Goal: Download file/media

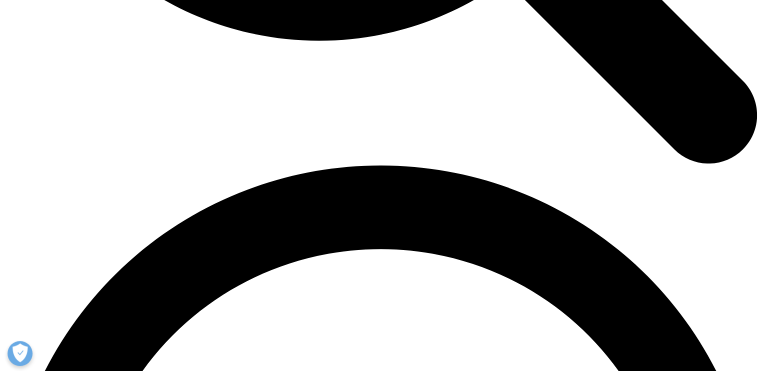
scroll to position [1434, 0]
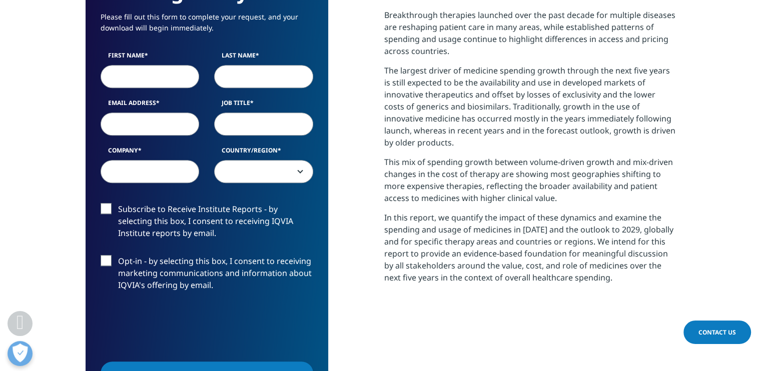
scroll to position [528, 0]
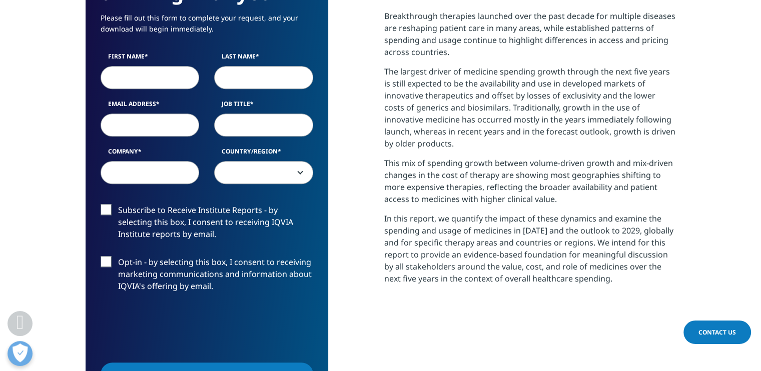
click at [109, 201] on form "We are excited to share our latest thinking with you Please fill out this form …" at bounding box center [207, 191] width 213 height 523
click at [106, 206] on label "Subscribe to Receive Institute Reports - by selecting this box, I consent to re…" at bounding box center [207, 225] width 213 height 42
click at [118, 204] on input "Subscribe to Receive Institute Reports - by selecting this box, I consent to re…" at bounding box center [118, 204] width 0 height 0
click at [109, 260] on label "Opt-in - by selecting this box, I consent to receiving marketing communications…" at bounding box center [207, 277] width 213 height 42
click at [118, 256] on input "Opt-in - by selecting this box, I consent to receiving marketing communications…" at bounding box center [118, 256] width 0 height 0
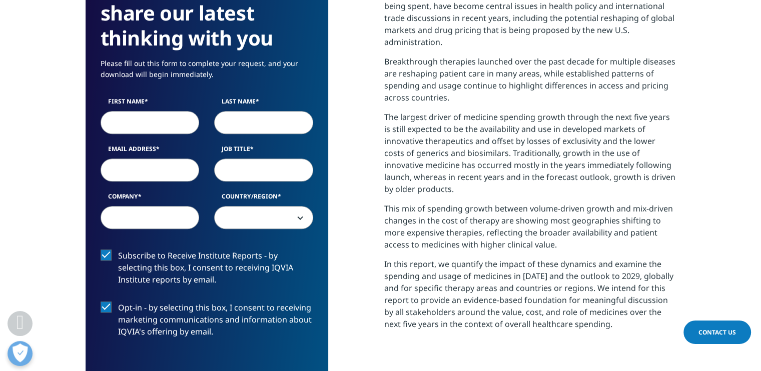
scroll to position [476, 0]
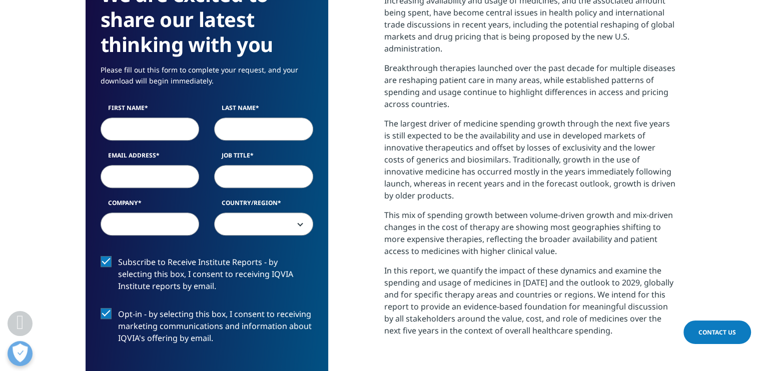
click at [160, 124] on input "First Name" at bounding box center [150, 129] width 99 height 23
type input "MR.DEBOJYOTI"
type input "[PERSON_NAME]"
type input "[EMAIL_ADDRESS][DOMAIN_NAME]"
type input "Medical Sales Representative"
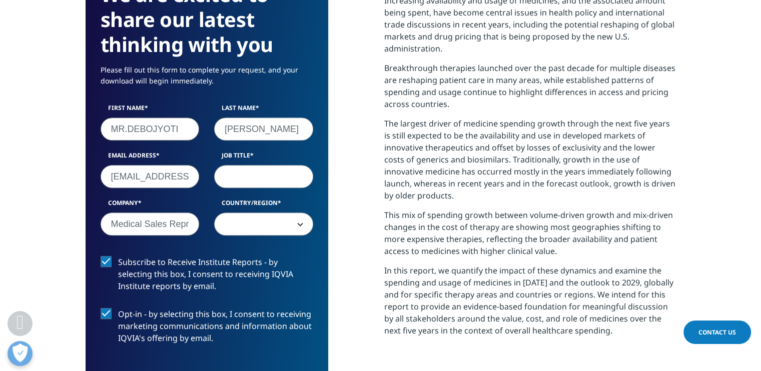
select select "India"
click at [255, 177] on input "Job Title" at bounding box center [263, 176] width 99 height 23
type input "MEDICAL REP"
click at [193, 222] on input "Medical Sales Representative" at bounding box center [150, 224] width 99 height 23
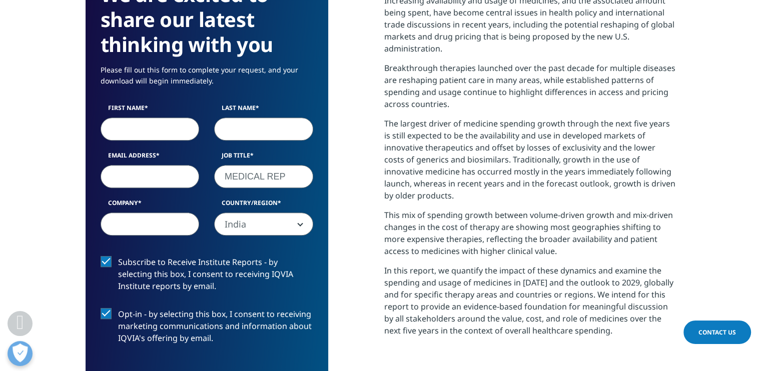
select select
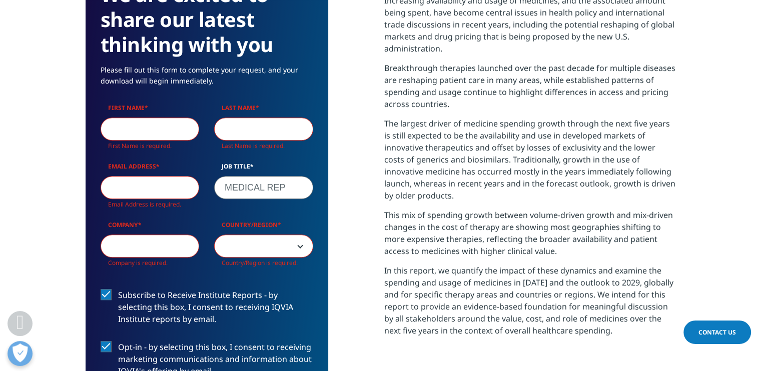
click at [186, 138] on input "First Name" at bounding box center [150, 129] width 99 height 23
type input "MR.DEBOJYOTI"
type input "[PERSON_NAME]"
type input "[EMAIL_ADDRESS][DOMAIN_NAME]"
type input "Medical Sales Representative"
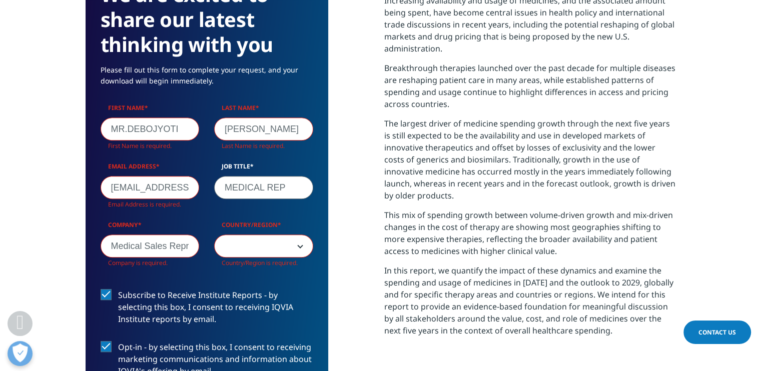
select select "India"
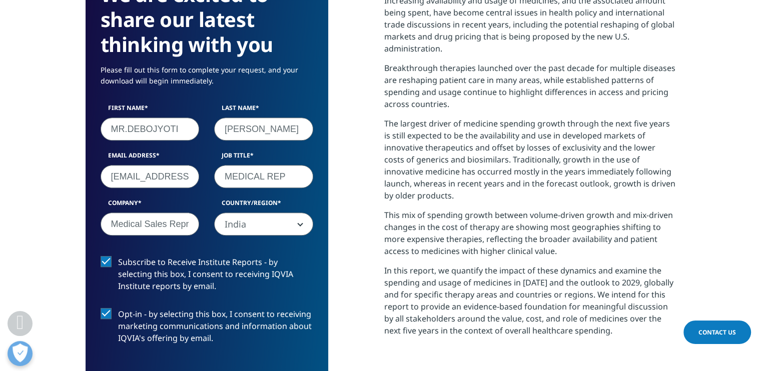
click at [184, 228] on input "Medical Sales Representative" at bounding box center [150, 224] width 99 height 23
type input "r"
type input "SUN PHARMA PVT LTD"
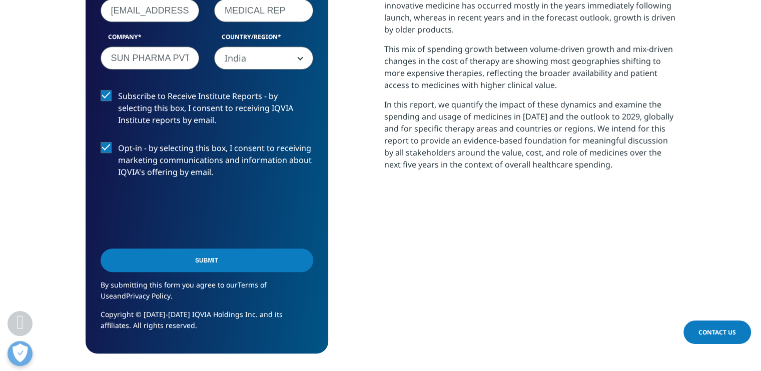
click at [202, 267] on input "Submit" at bounding box center [207, 261] width 213 height 24
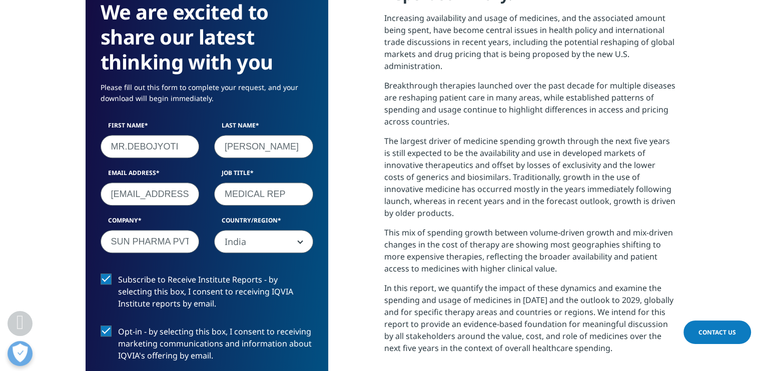
scroll to position [5, 5]
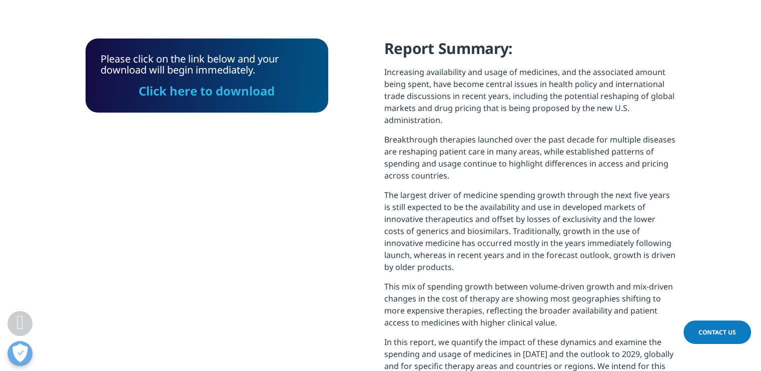
click at [210, 96] on link "Click here to download" at bounding box center [207, 91] width 136 height 17
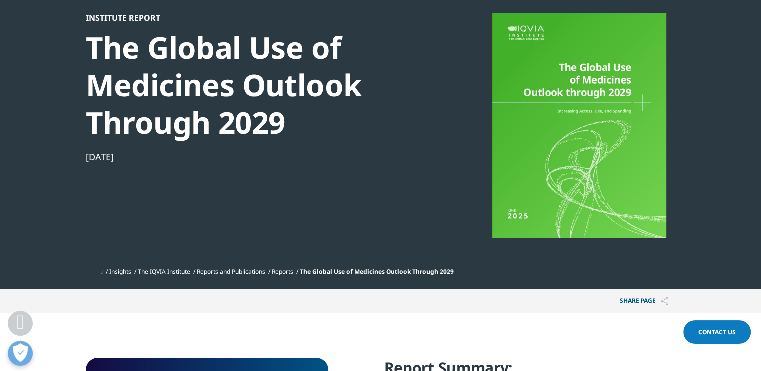
scroll to position [0, 0]
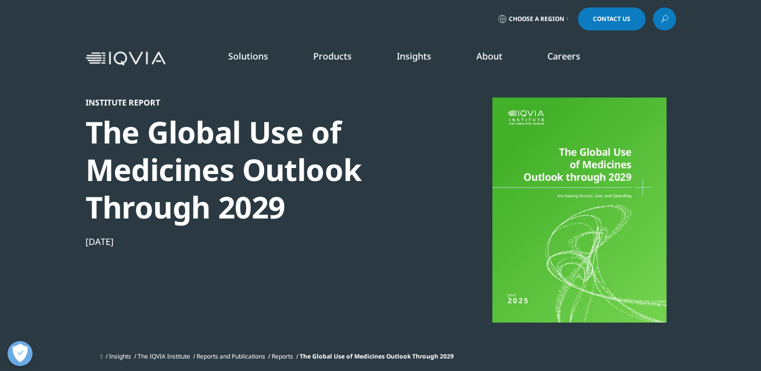
click at [664, 23] on icon at bounding box center [665, 19] width 8 height 13
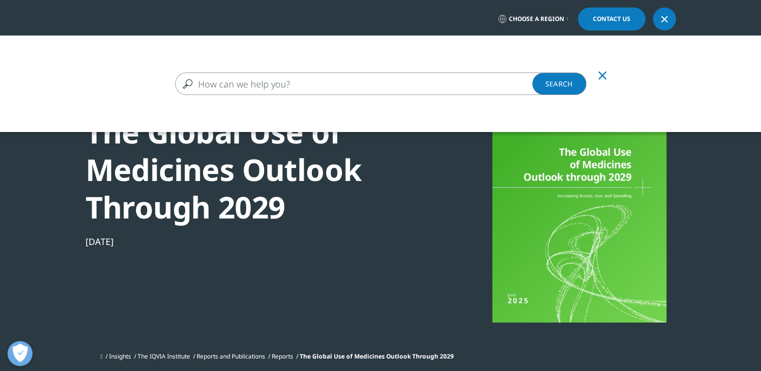
click at [381, 176] on div "Clear Search Loading" at bounding box center [380, 221] width 761 height 371
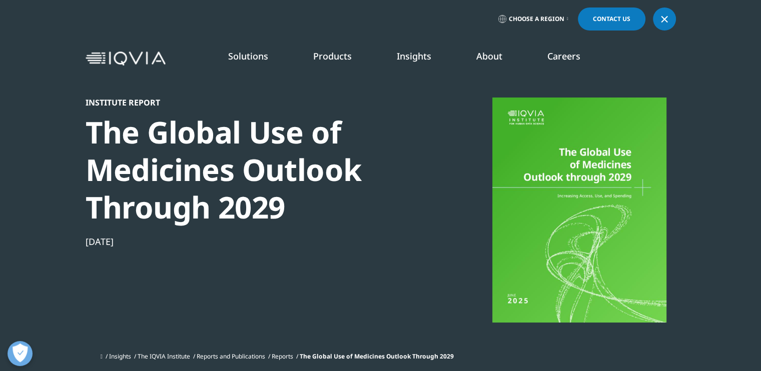
click at [448, 212] on div "Institute Report The Global Use of Medicines Outlook Through 2029 [DATE]" at bounding box center [381, 223] width 591 height 250
